Goal: Task Accomplishment & Management: Use online tool/utility

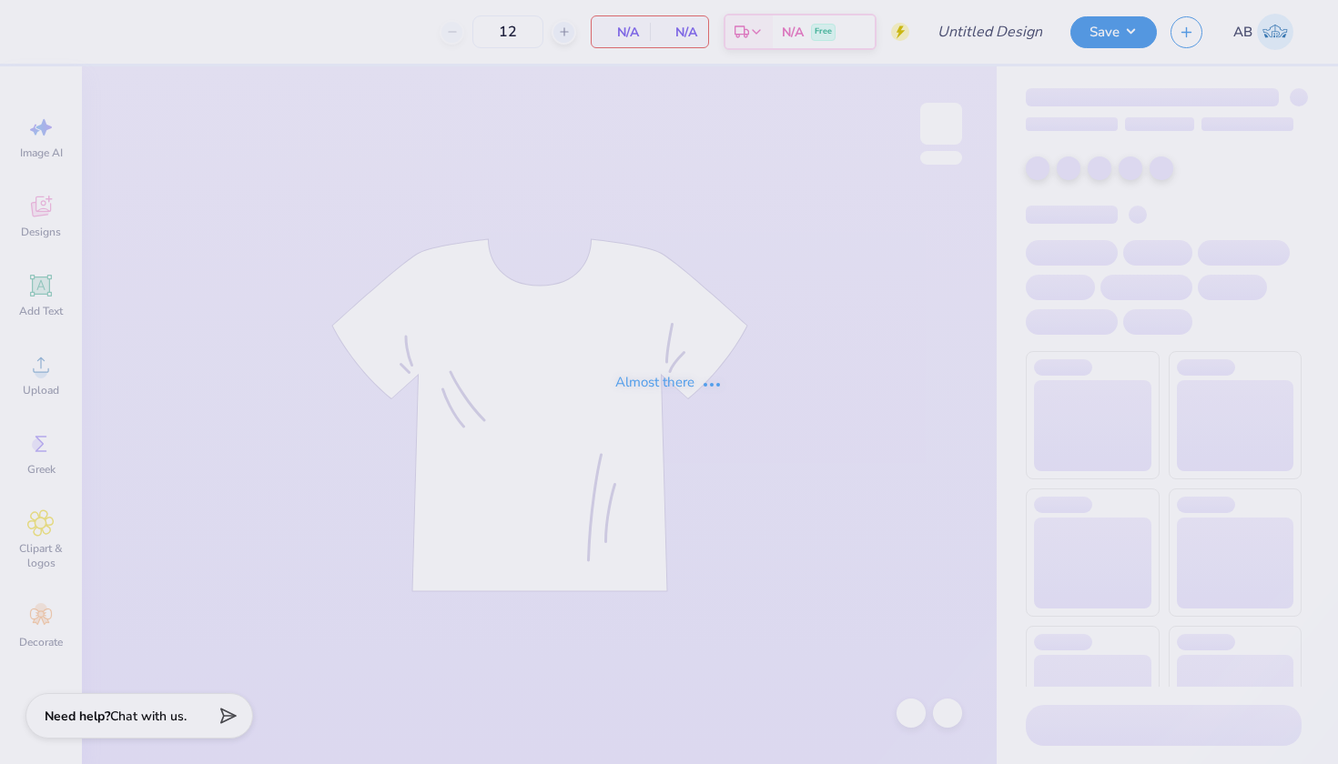
type input "OU CHAARG Pink Option"
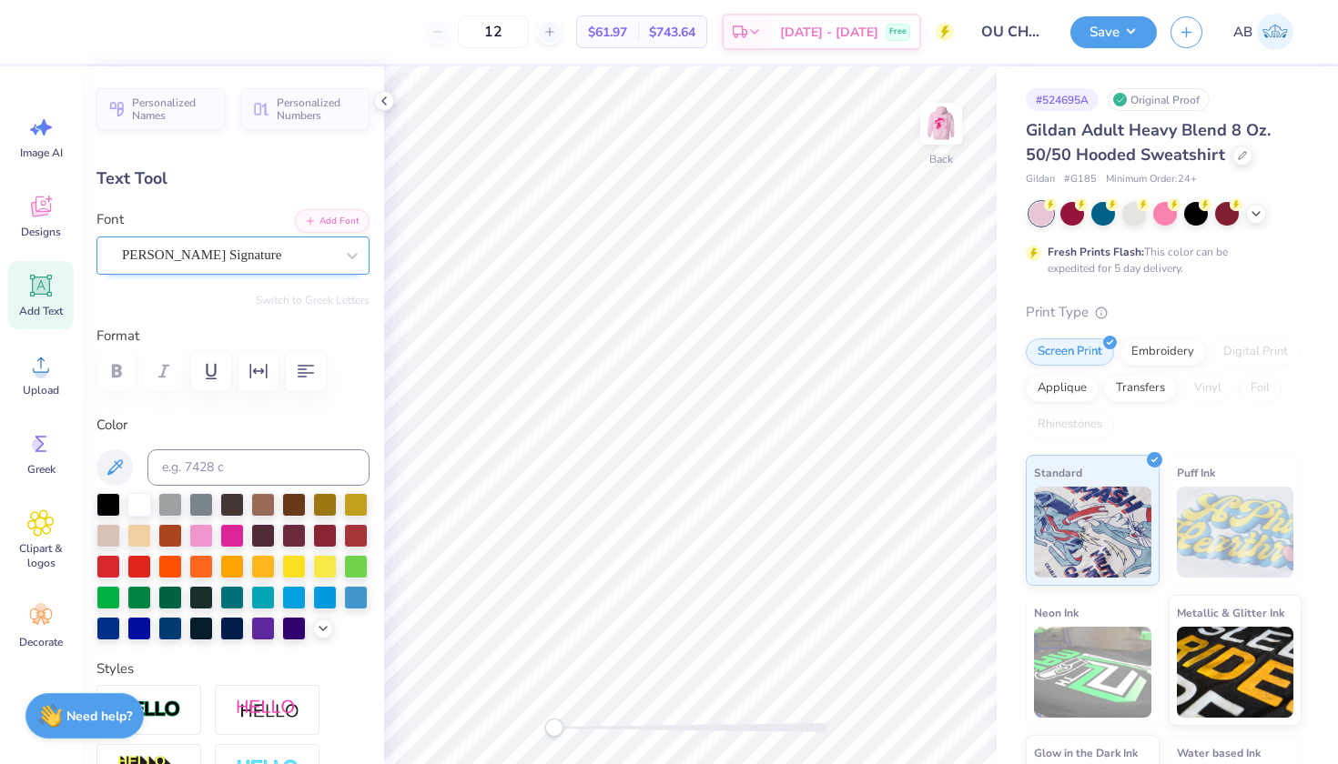
click at [230, 269] on div "[PERSON_NAME] Signature" at bounding box center [232, 256] width 273 height 38
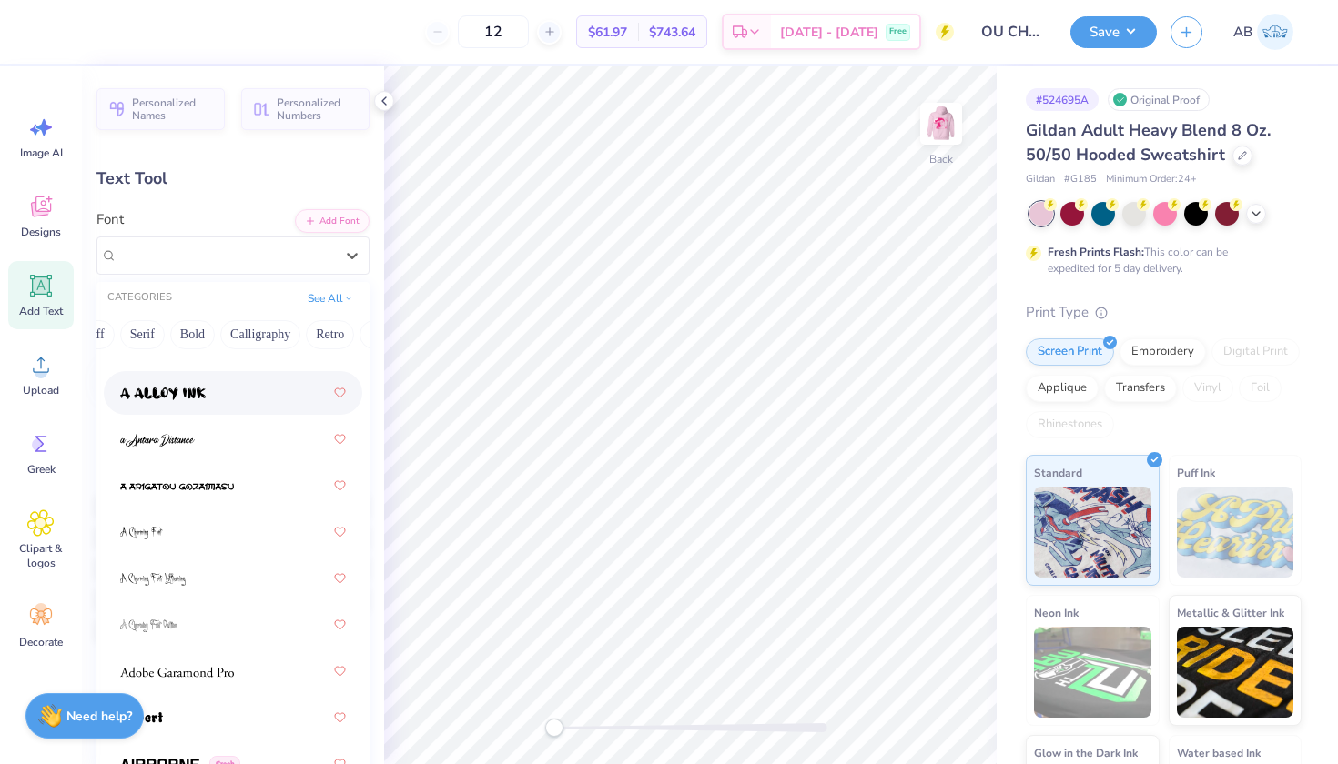
scroll to position [0, 205]
click at [165, 332] on button "Bold" at bounding box center [164, 334] width 45 height 29
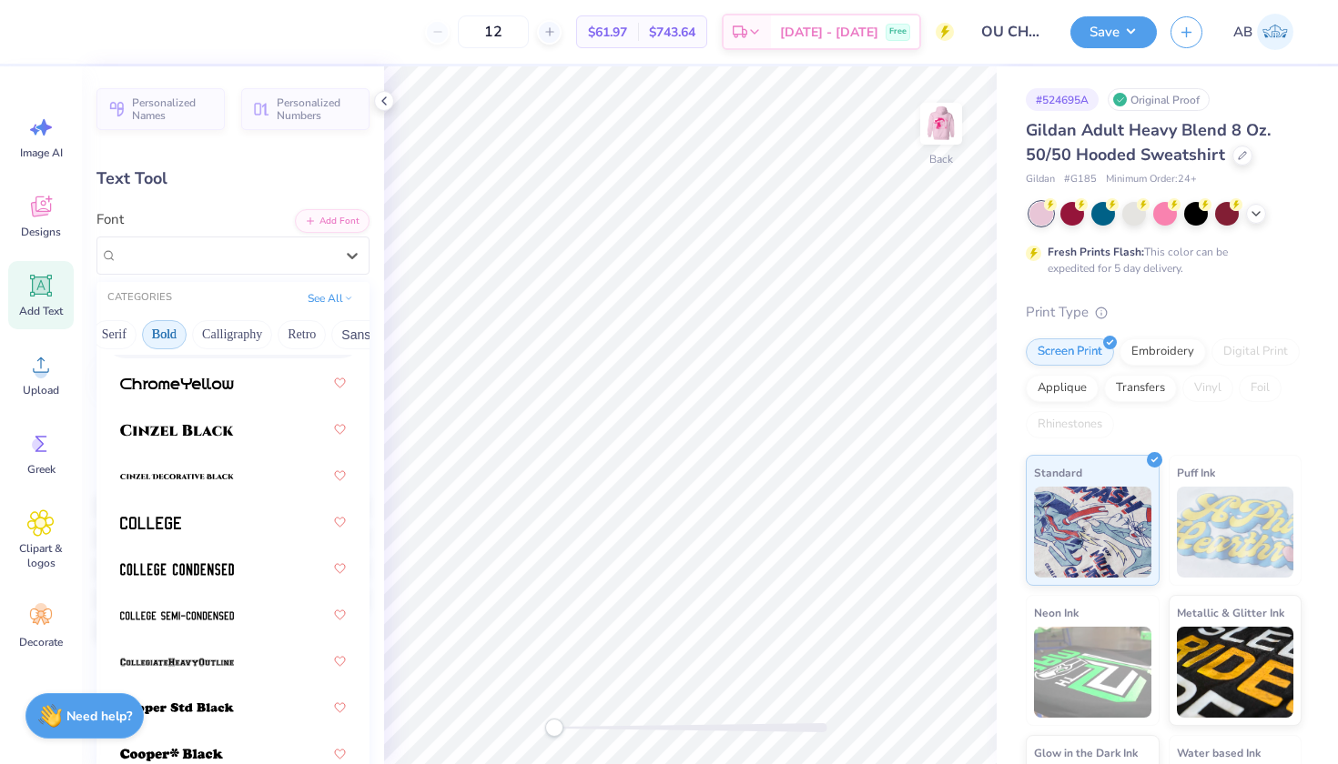
scroll to position [130, 0]
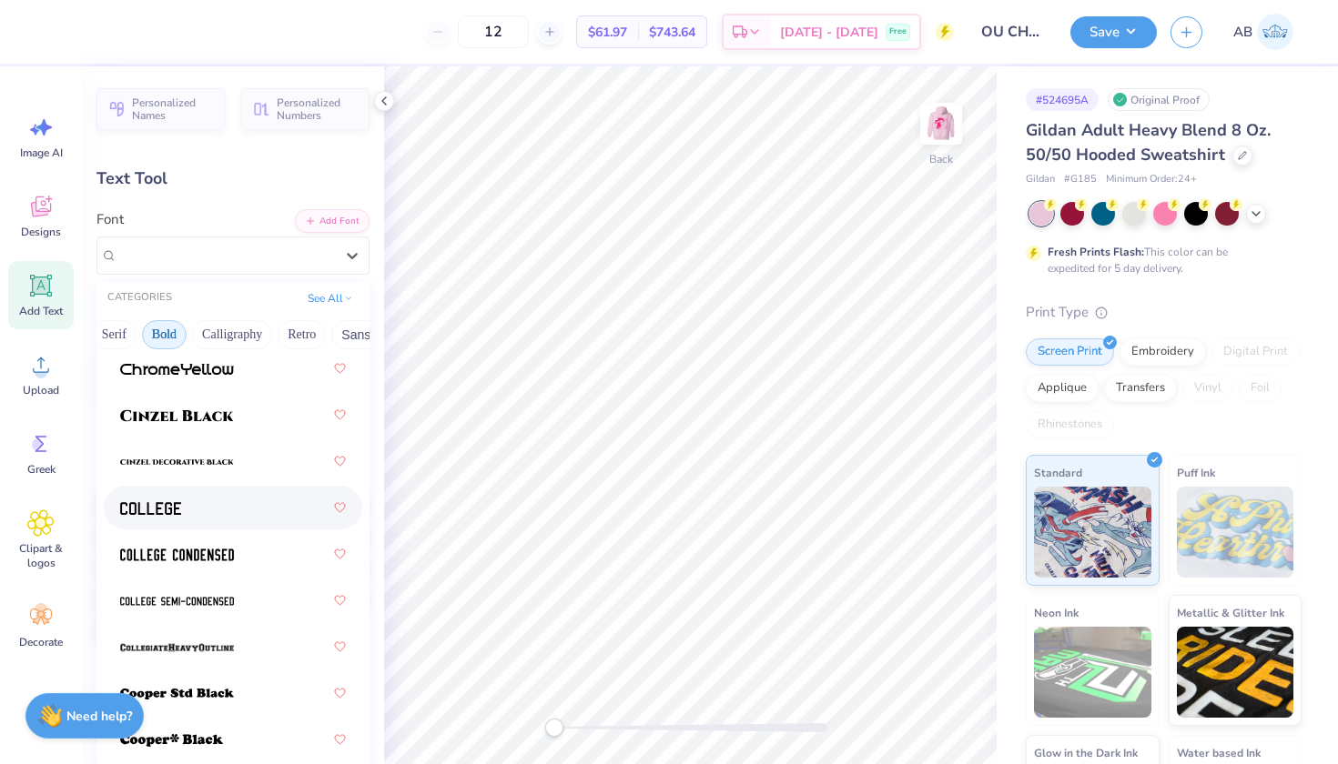
click at [205, 515] on div at bounding box center [233, 507] width 226 height 33
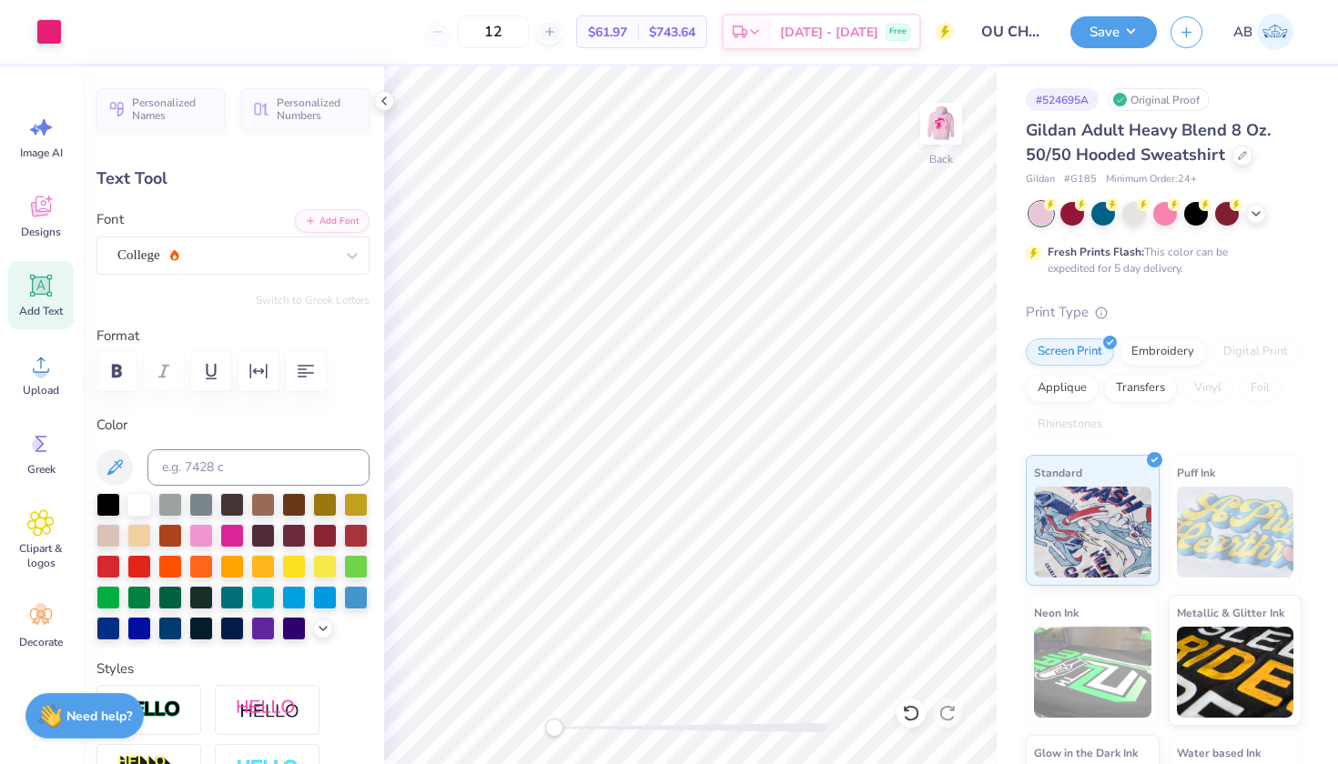
type input "5.17"
type input "1.10"
type input "3.64"
type input "7.31"
type input "1.55"
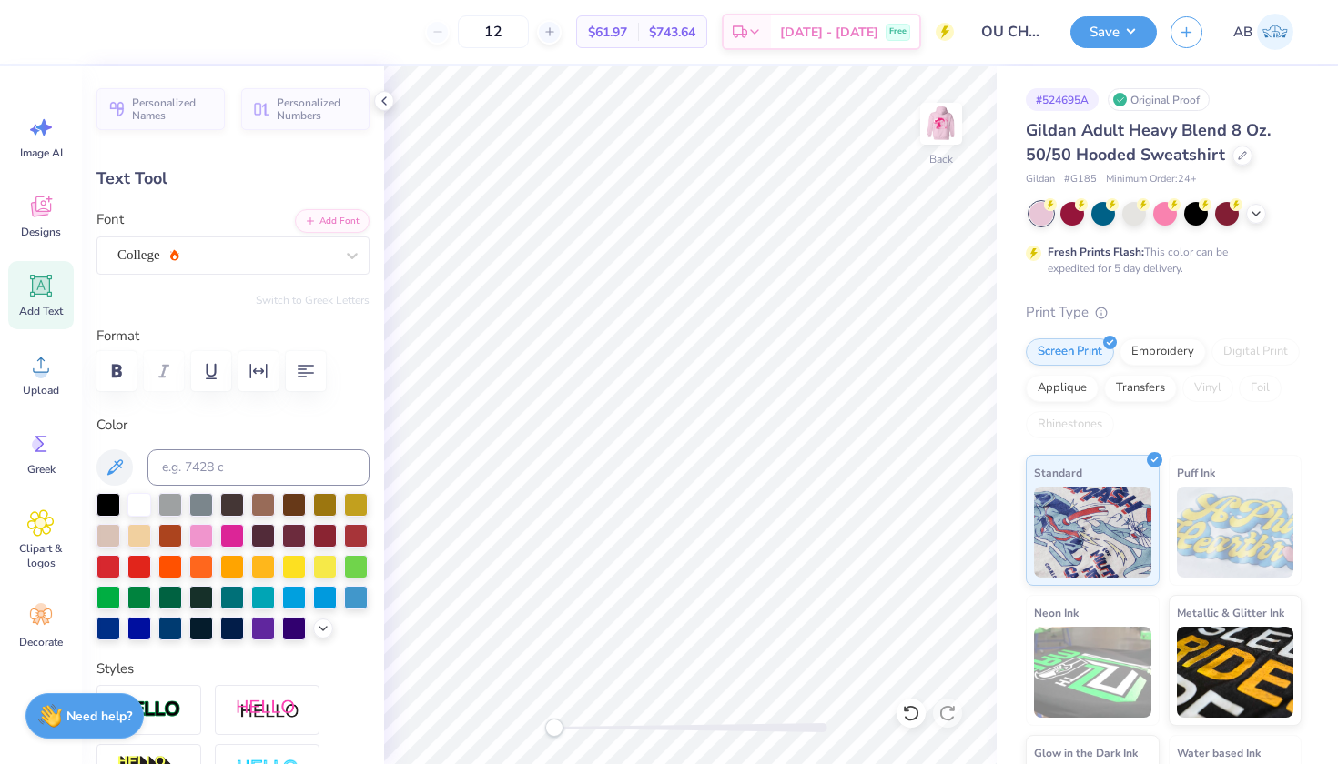
type input "3.19"
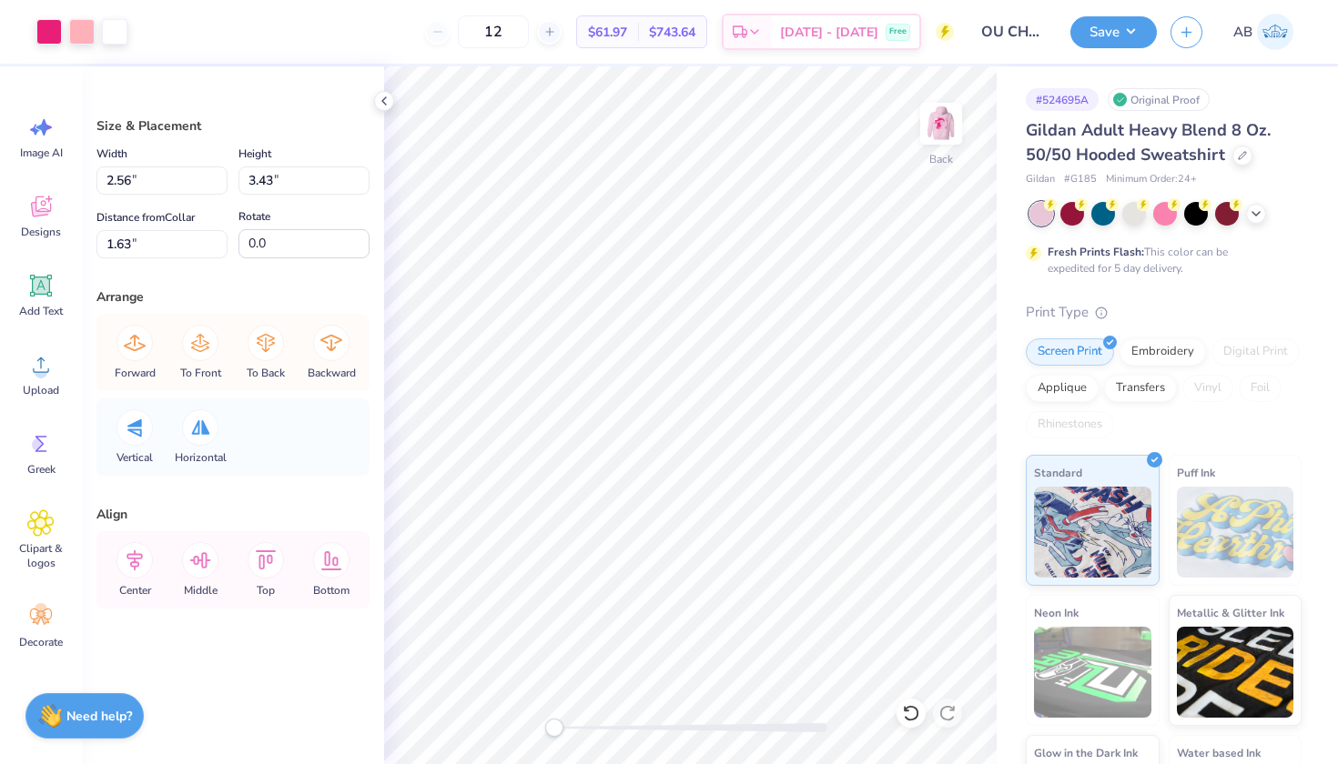
type input "4.19"
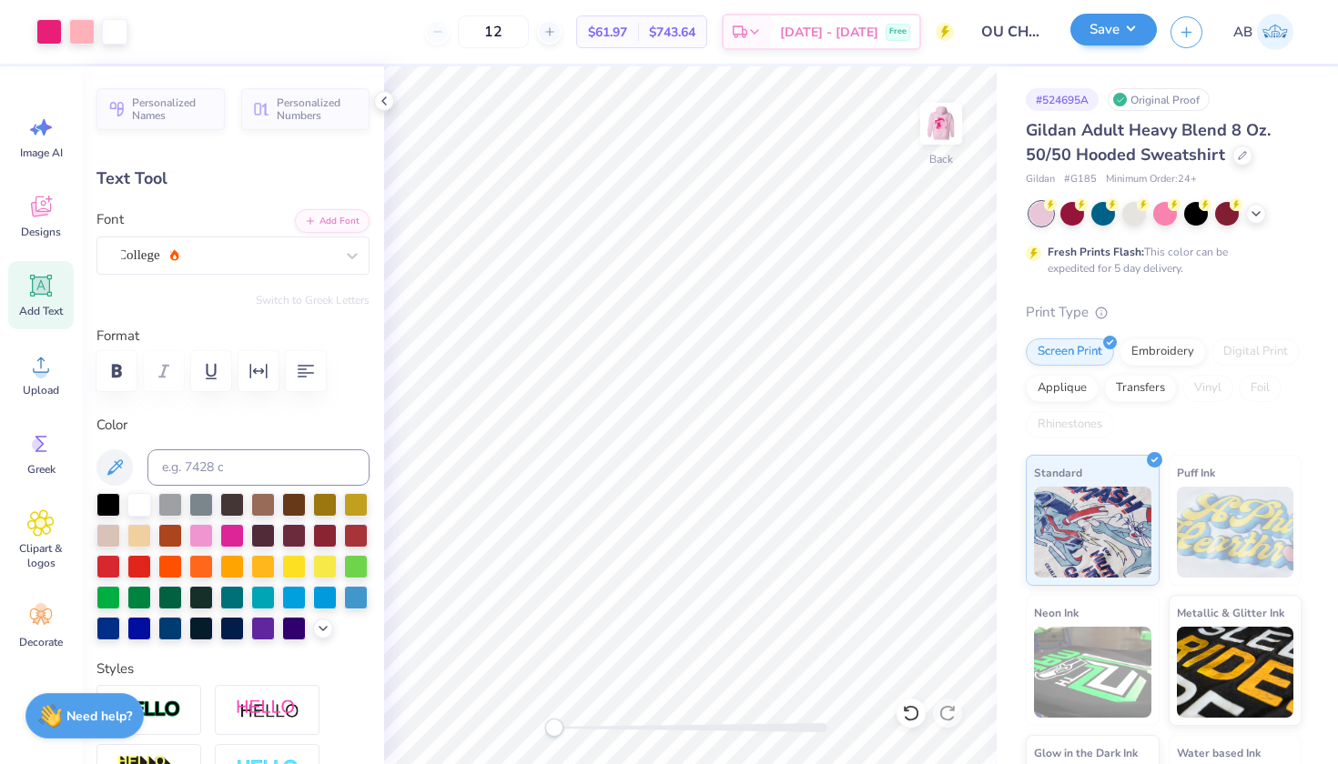
click at [1106, 35] on button "Save" at bounding box center [1113, 30] width 86 height 32
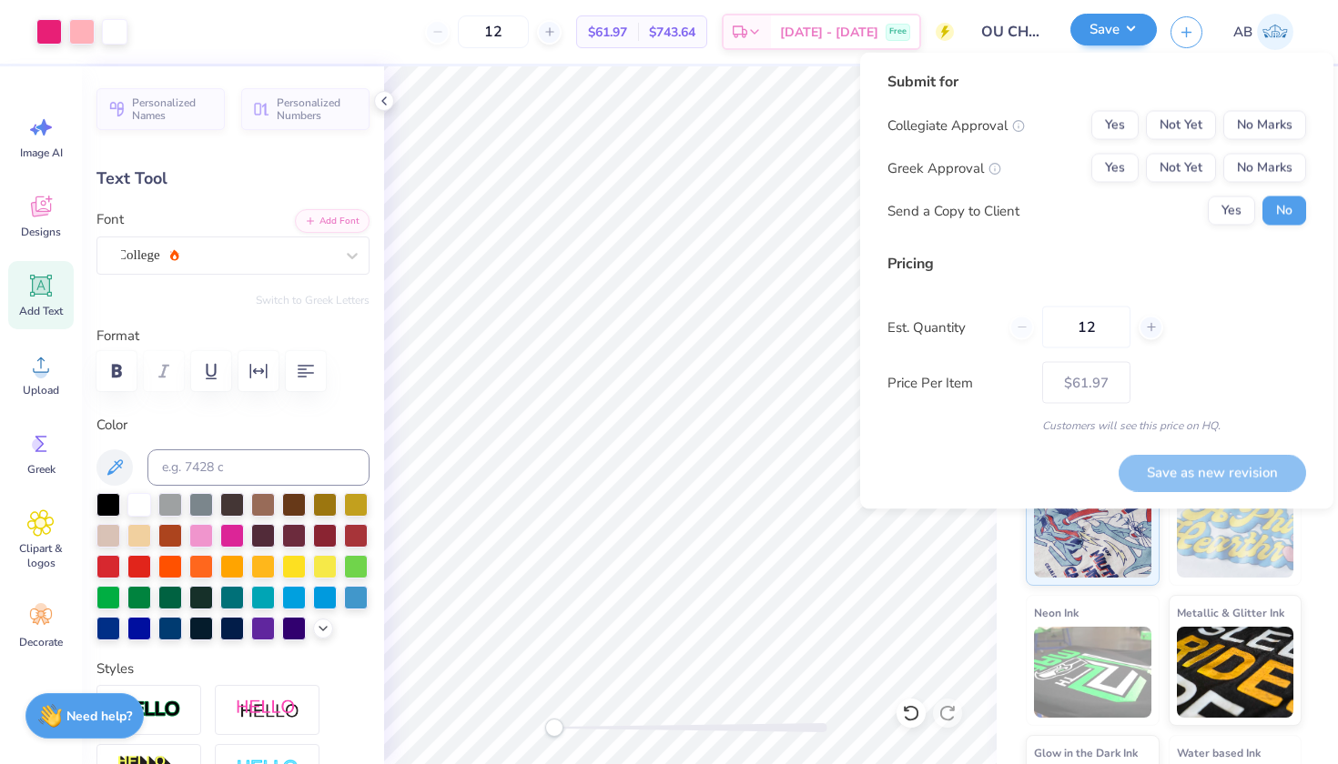
click at [1136, 27] on button "Save" at bounding box center [1113, 30] width 86 height 32
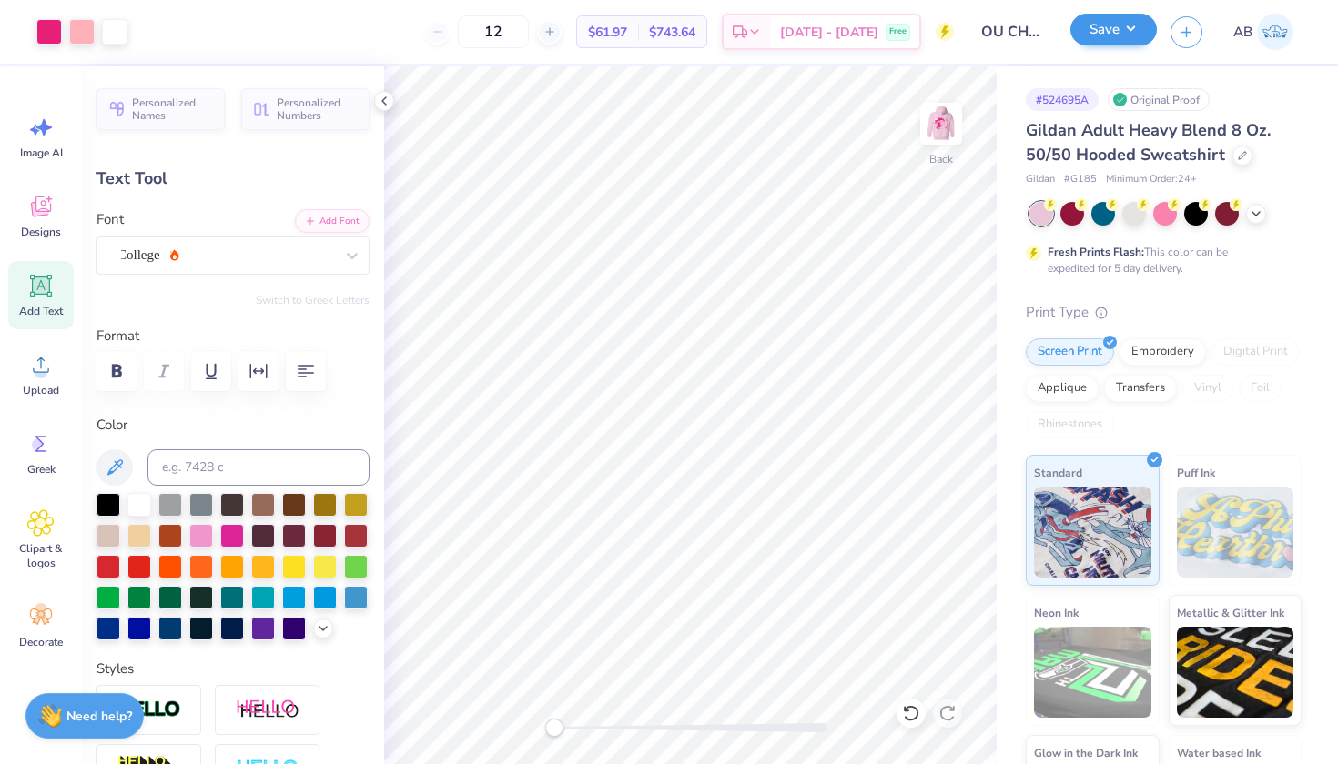
click at [1101, 22] on button "Save" at bounding box center [1113, 30] width 86 height 32
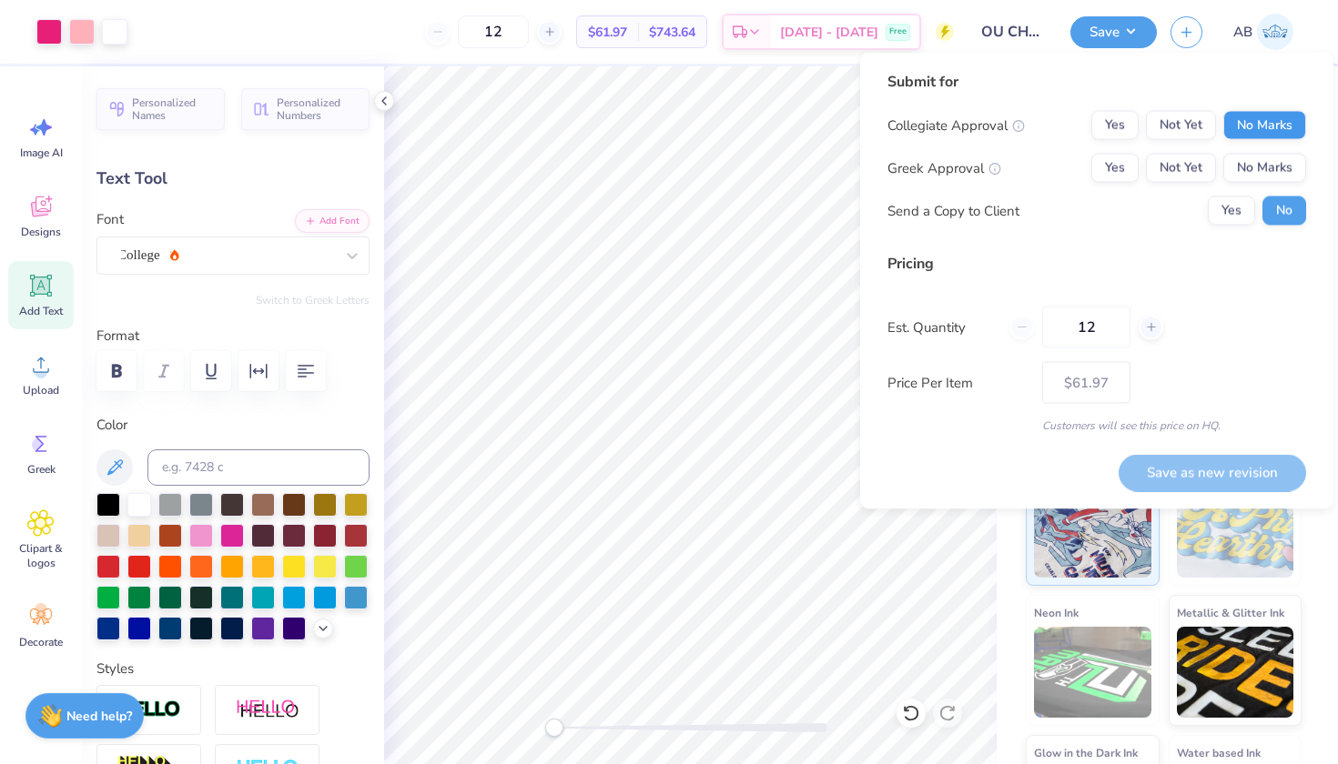
click at [1260, 127] on button "No Marks" at bounding box center [1264, 125] width 83 height 29
click at [1281, 170] on button "No Marks" at bounding box center [1264, 168] width 83 height 29
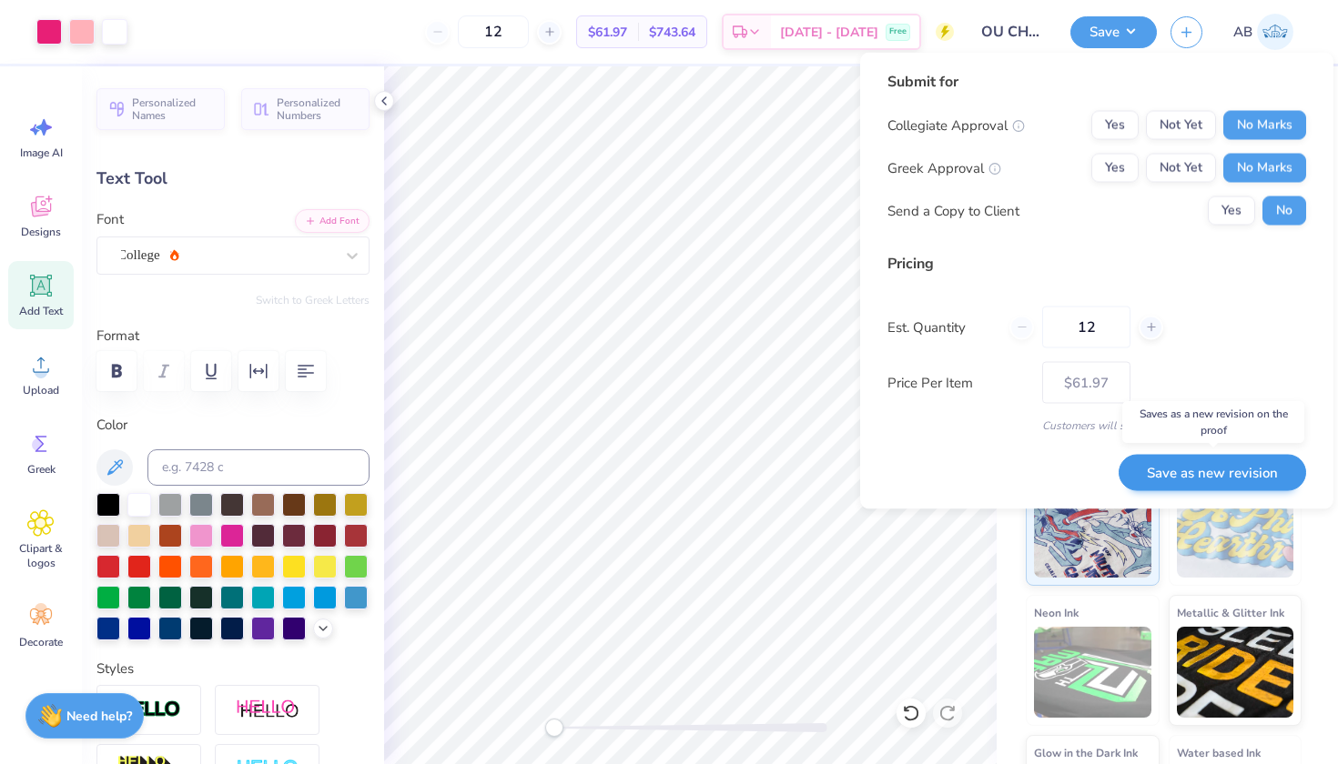
click at [1236, 474] on button "Save as new revision" at bounding box center [1211, 472] width 187 height 37
type input "$61.97"
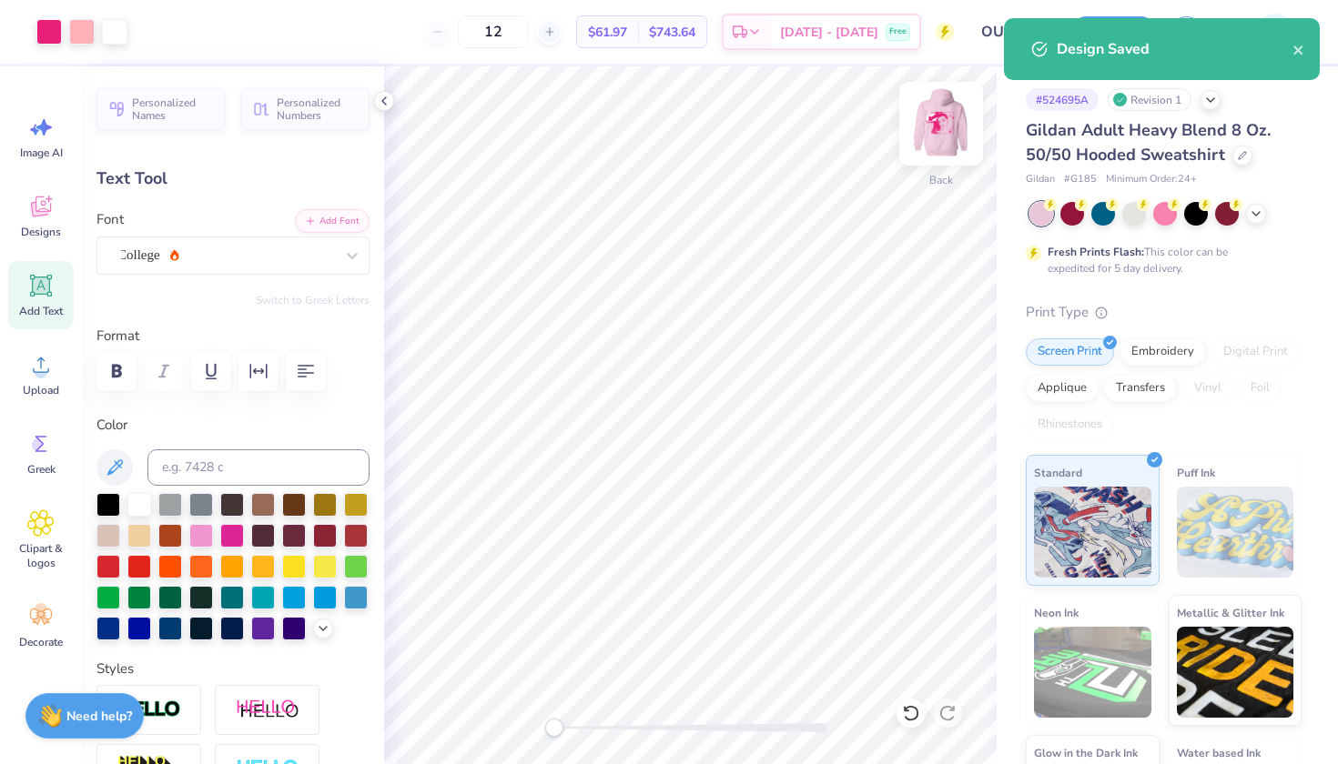
click at [942, 126] on img at bounding box center [940, 123] width 73 height 73
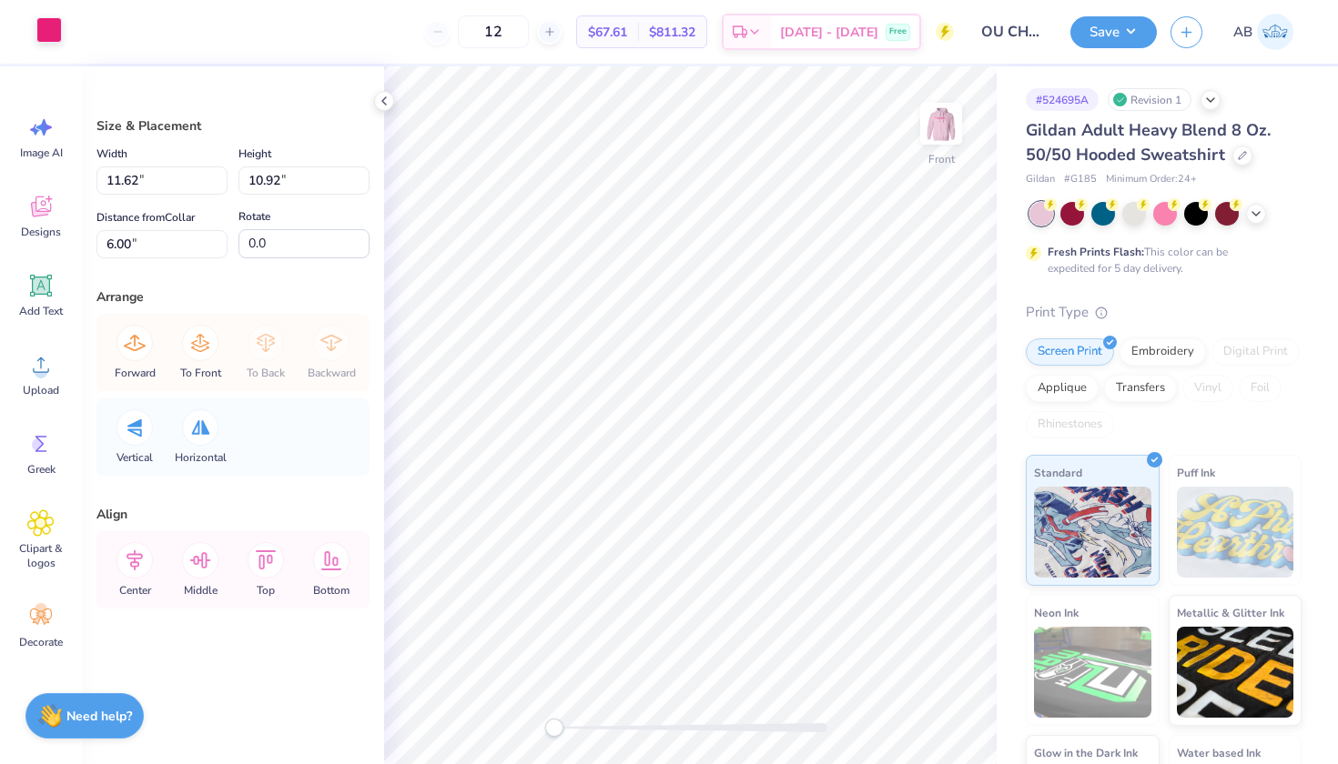
click at [47, 22] on div at bounding box center [48, 29] width 25 height 25
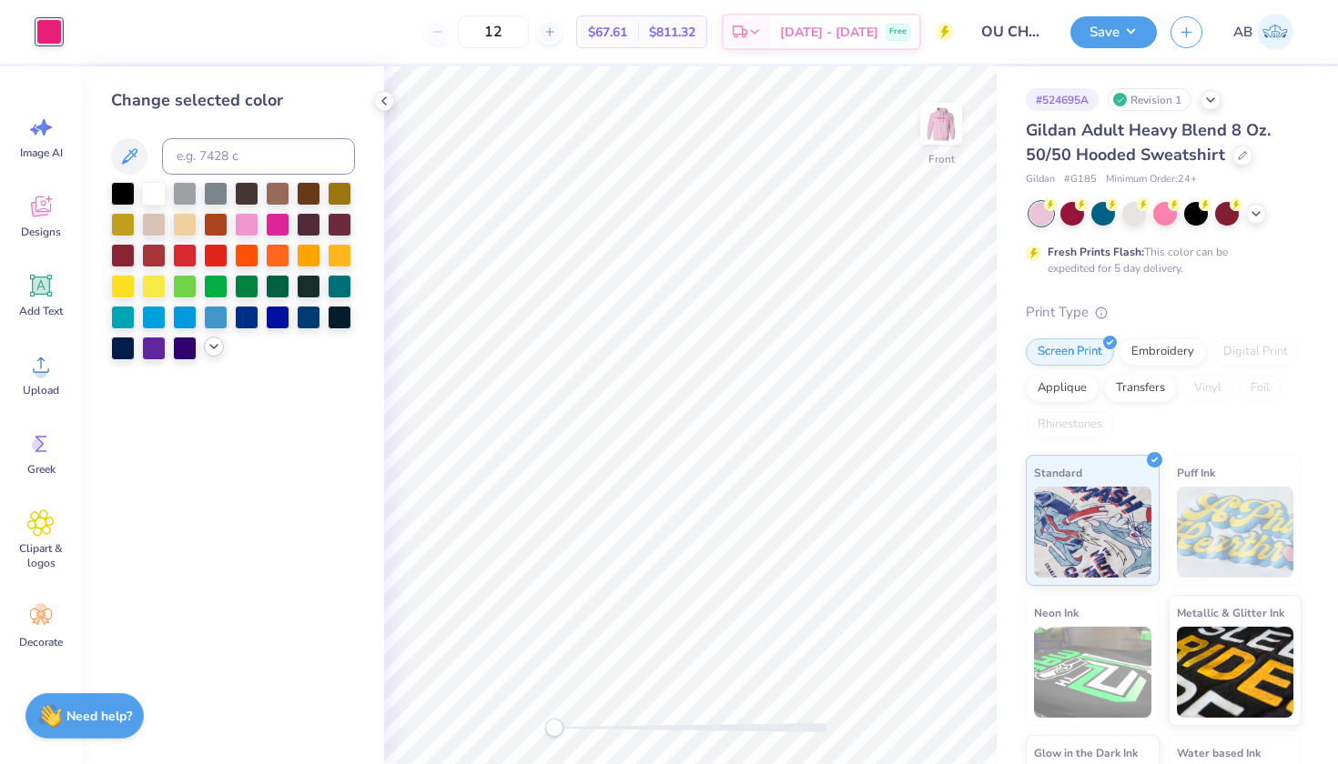
click at [213, 351] on icon at bounding box center [214, 346] width 15 height 15
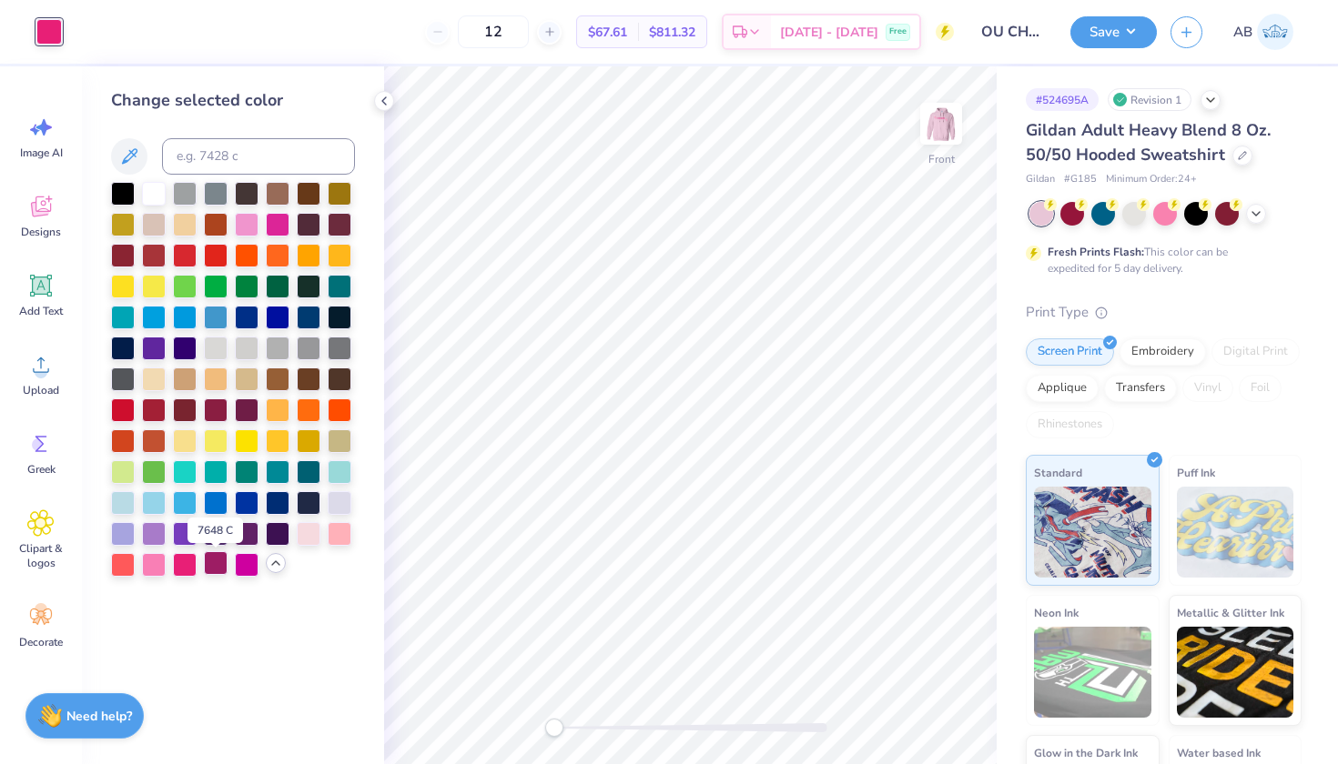
click at [219, 566] on div at bounding box center [216, 563] width 24 height 24
click at [187, 560] on div at bounding box center [185, 563] width 24 height 24
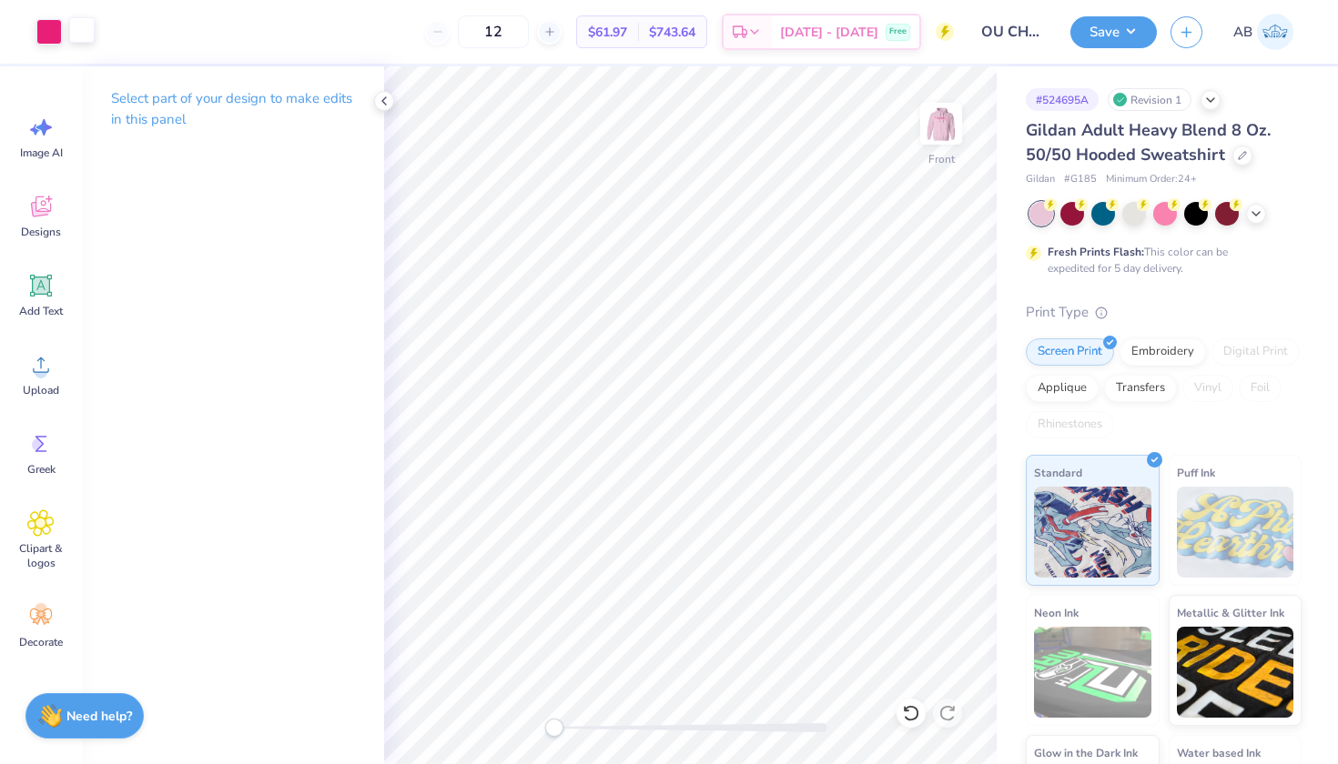
click at [86, 33] on div at bounding box center [81, 29] width 25 height 25
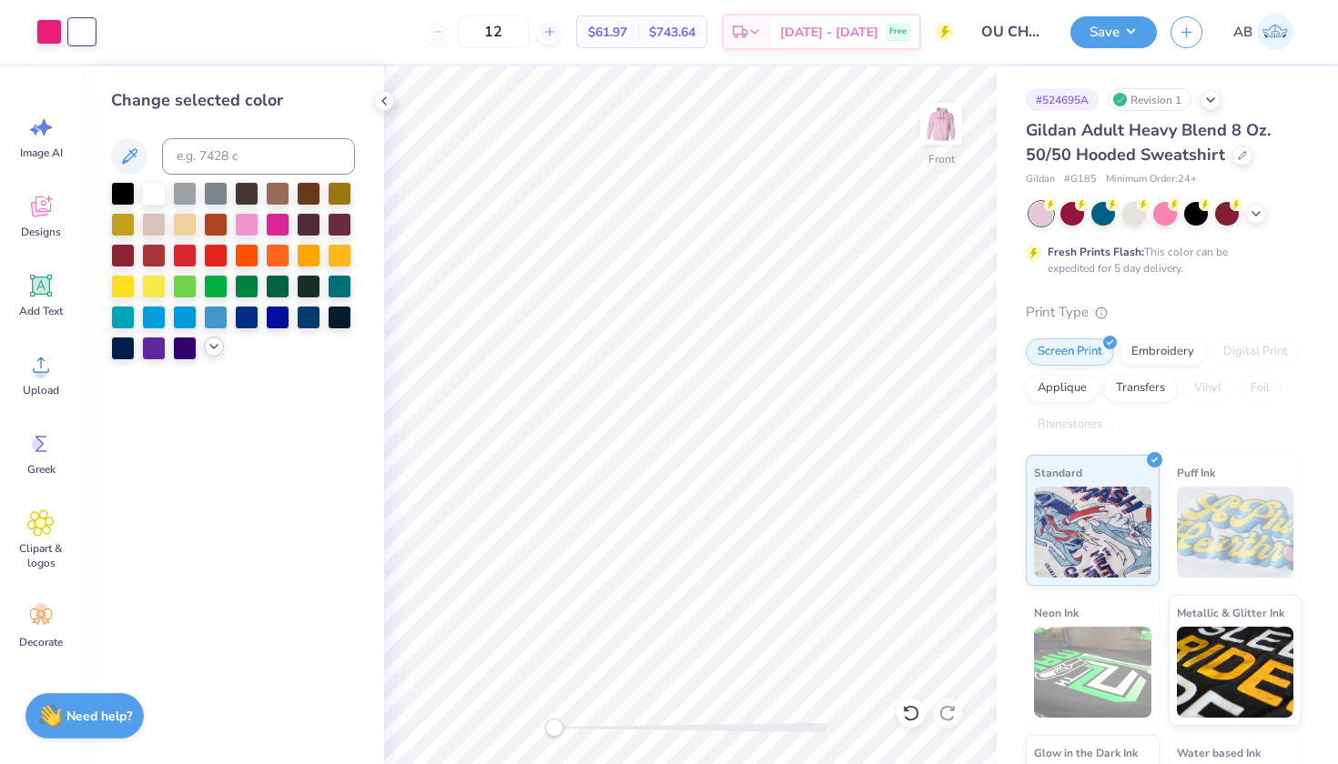
click at [210, 348] on icon at bounding box center [214, 346] width 15 height 15
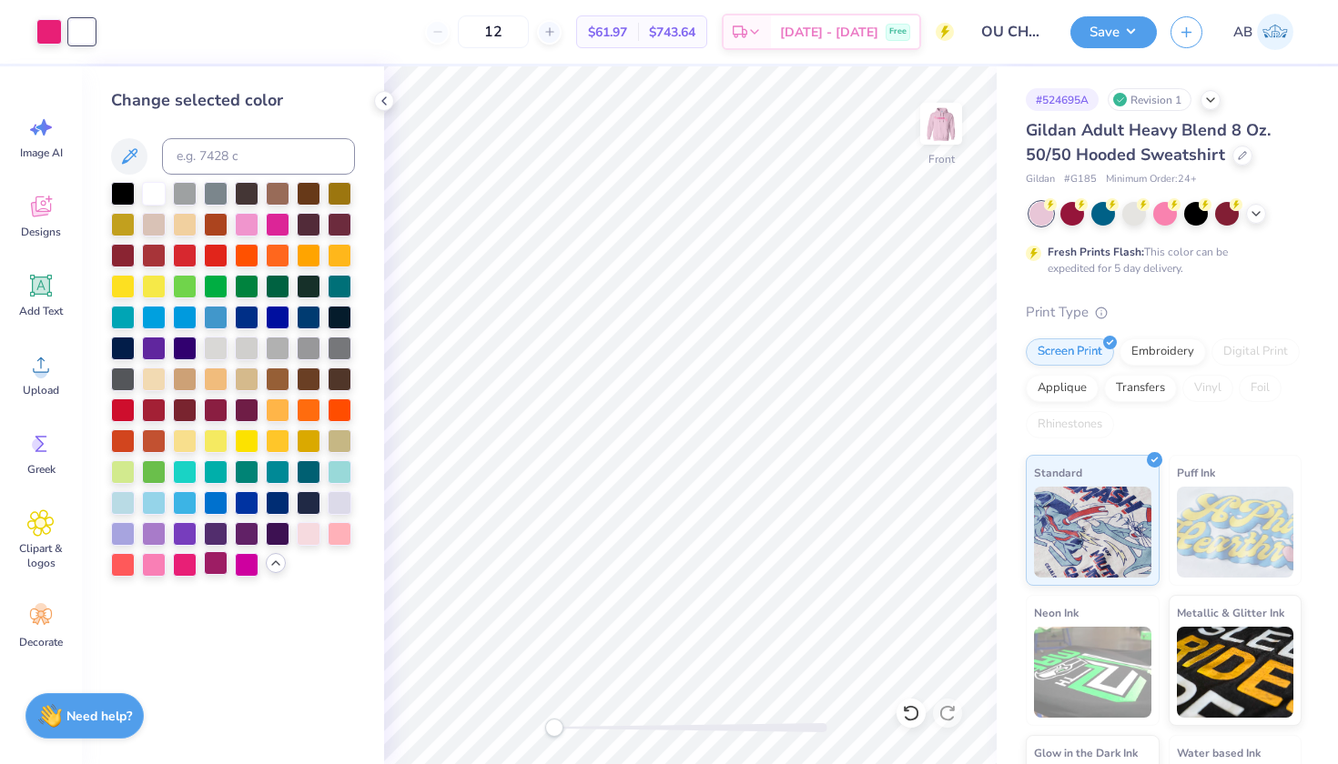
click at [213, 566] on div at bounding box center [216, 563] width 24 height 24
click at [156, 195] on div at bounding box center [154, 192] width 24 height 24
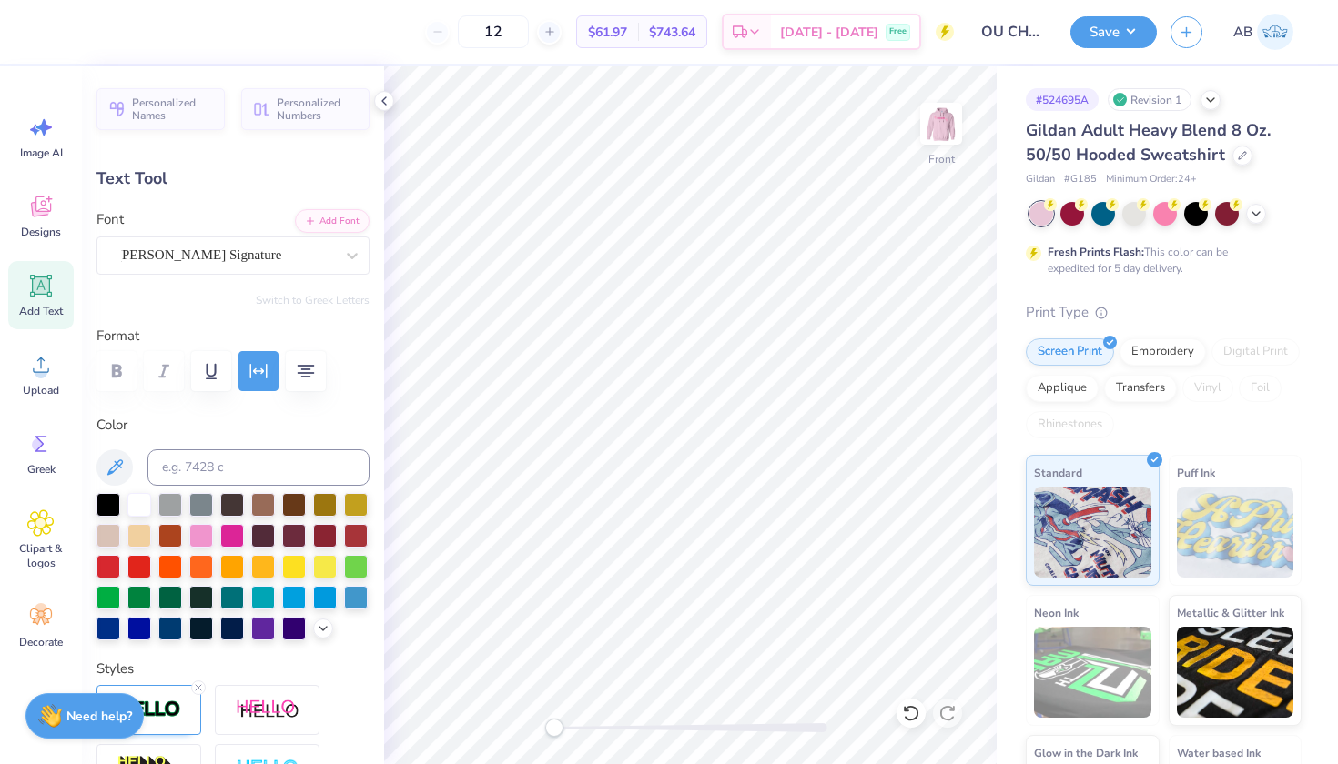
type input "0.0"
click at [1095, 23] on button "Save" at bounding box center [1113, 30] width 86 height 32
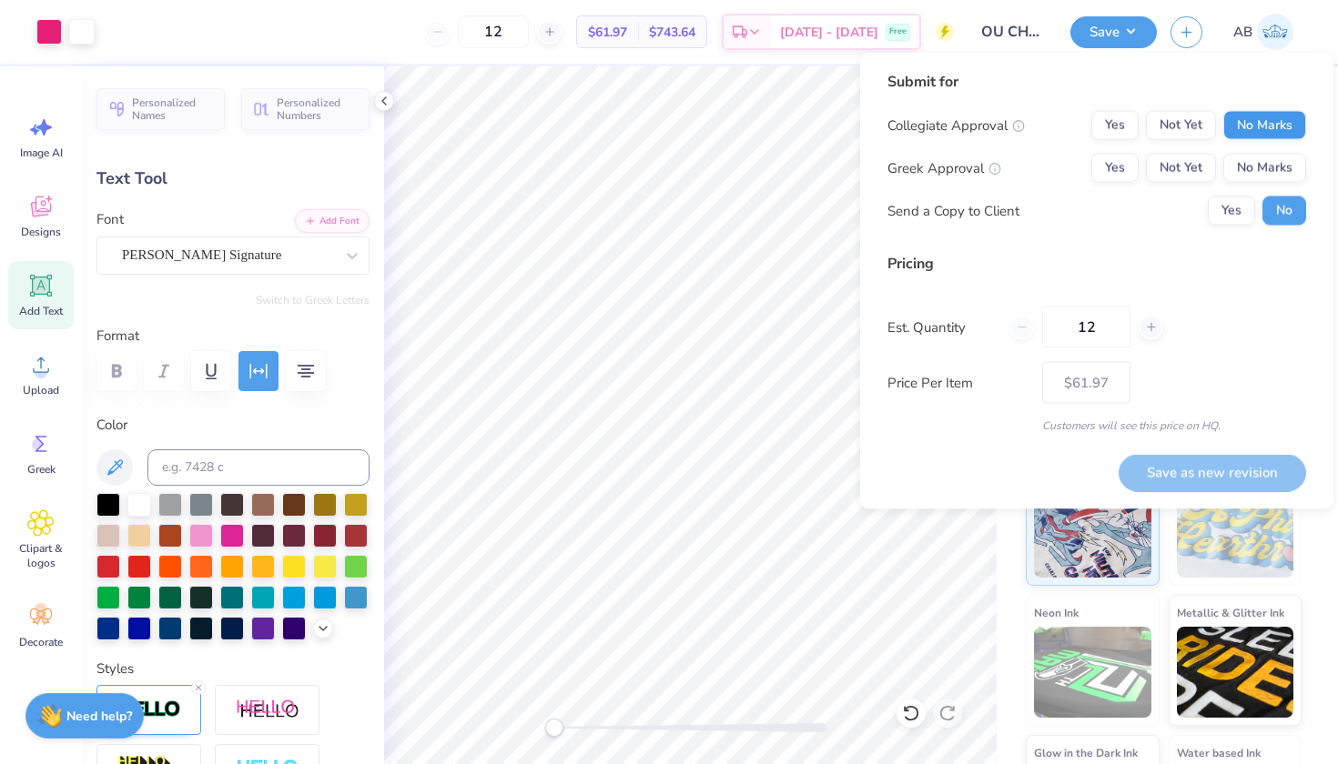
click at [1260, 130] on button "No Marks" at bounding box center [1264, 125] width 83 height 29
click at [1266, 161] on button "No Marks" at bounding box center [1264, 168] width 83 height 29
click at [1228, 466] on button "Save as new revision" at bounding box center [1211, 472] width 187 height 37
type input "$61.97"
